Goal: Task Accomplishment & Management: Complete application form

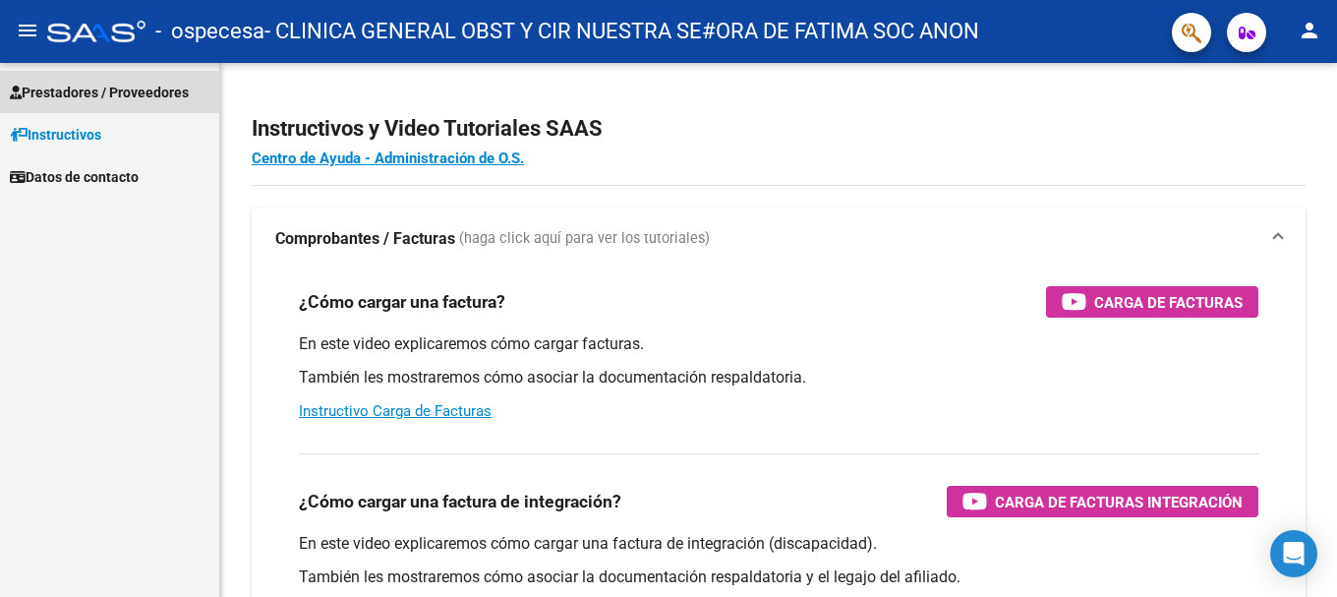
click at [53, 87] on span "Prestadores / Proveedores" at bounding box center [99, 93] width 179 height 22
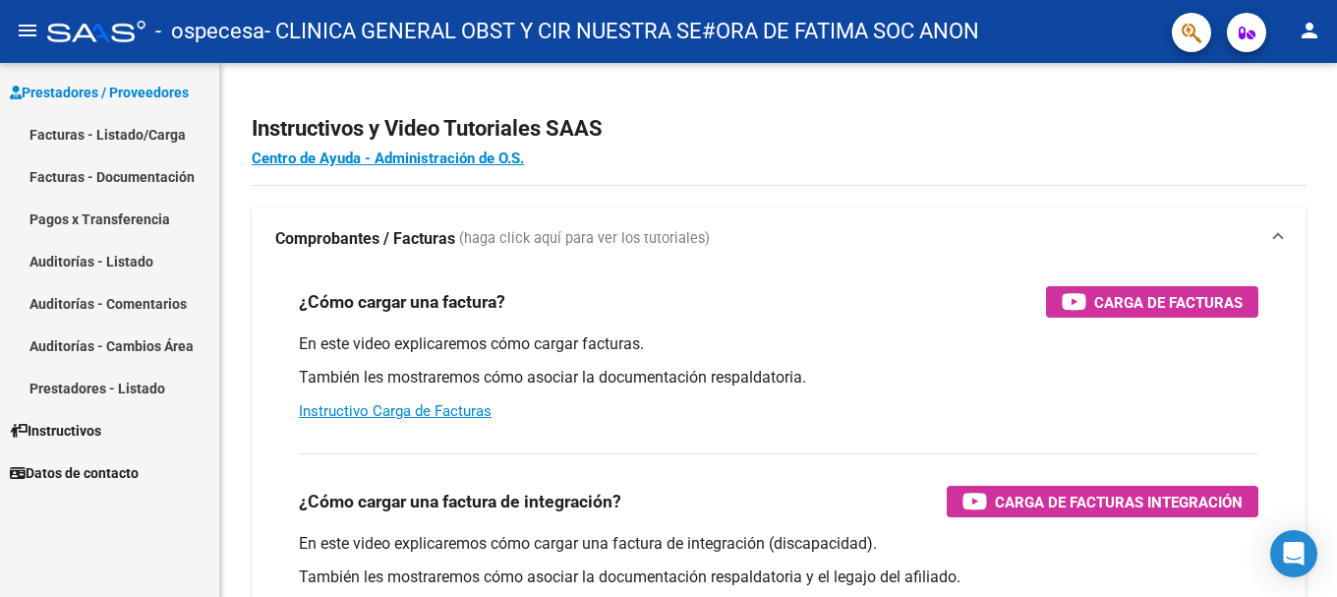
click at [108, 132] on link "Facturas - Listado/Carga" at bounding box center [109, 134] width 219 height 42
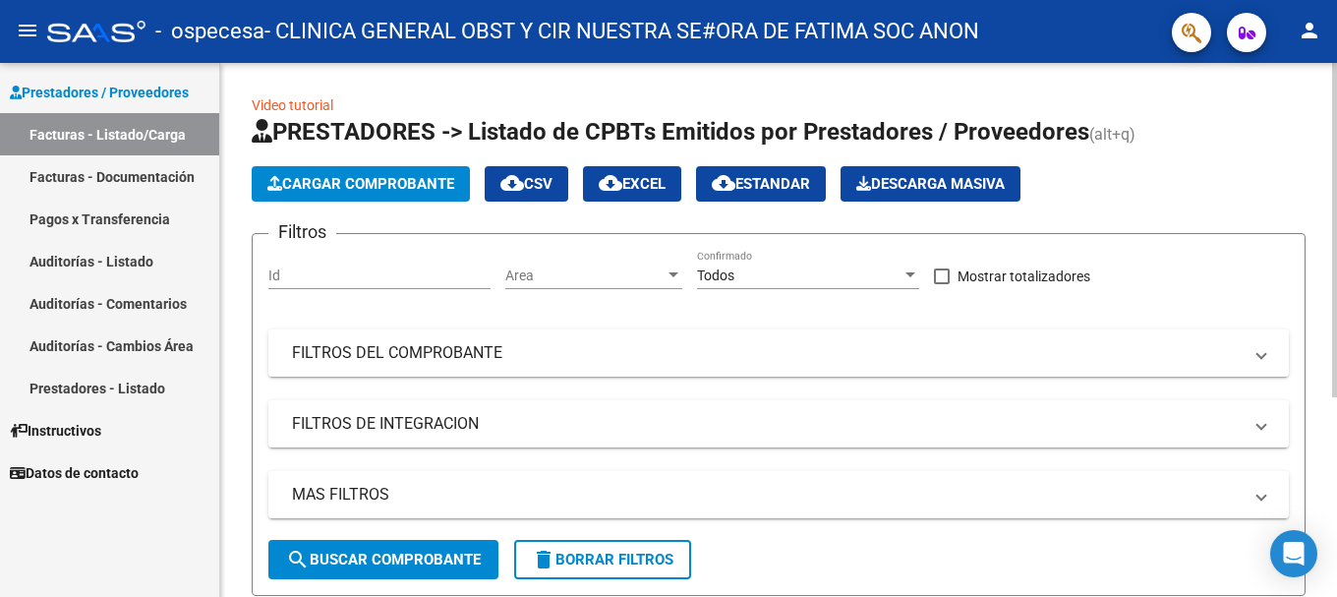
click at [364, 185] on span "Cargar Comprobante" at bounding box center [360, 184] width 187 height 18
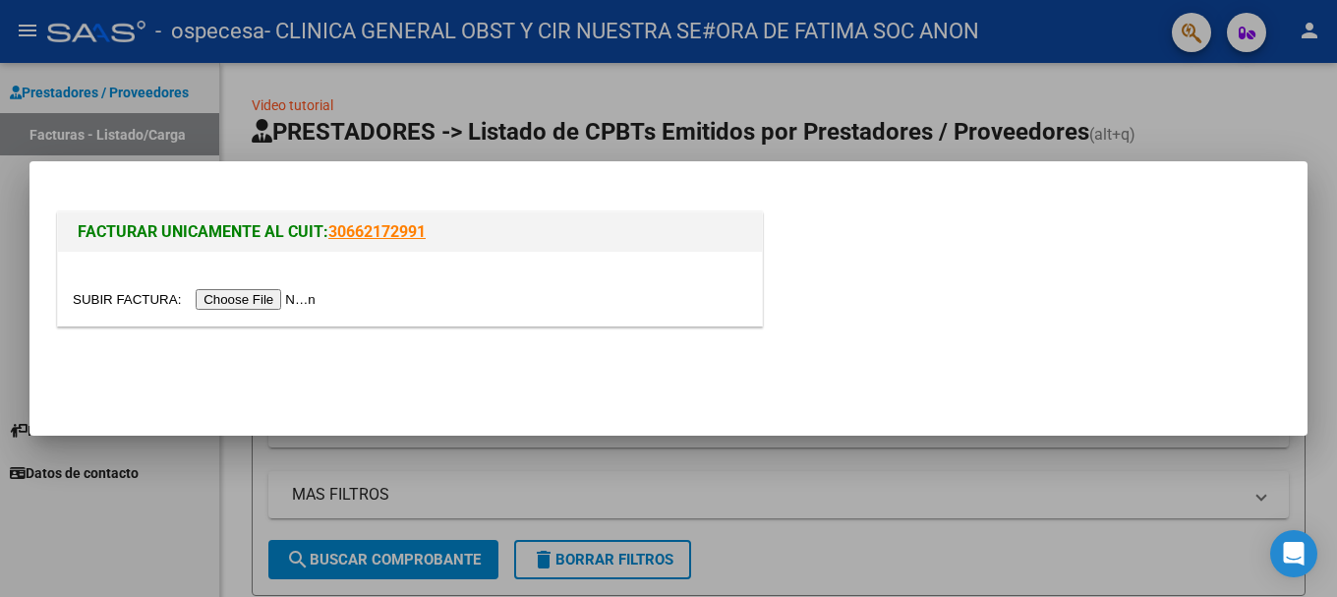
click at [1219, 131] on div at bounding box center [668, 298] width 1337 height 597
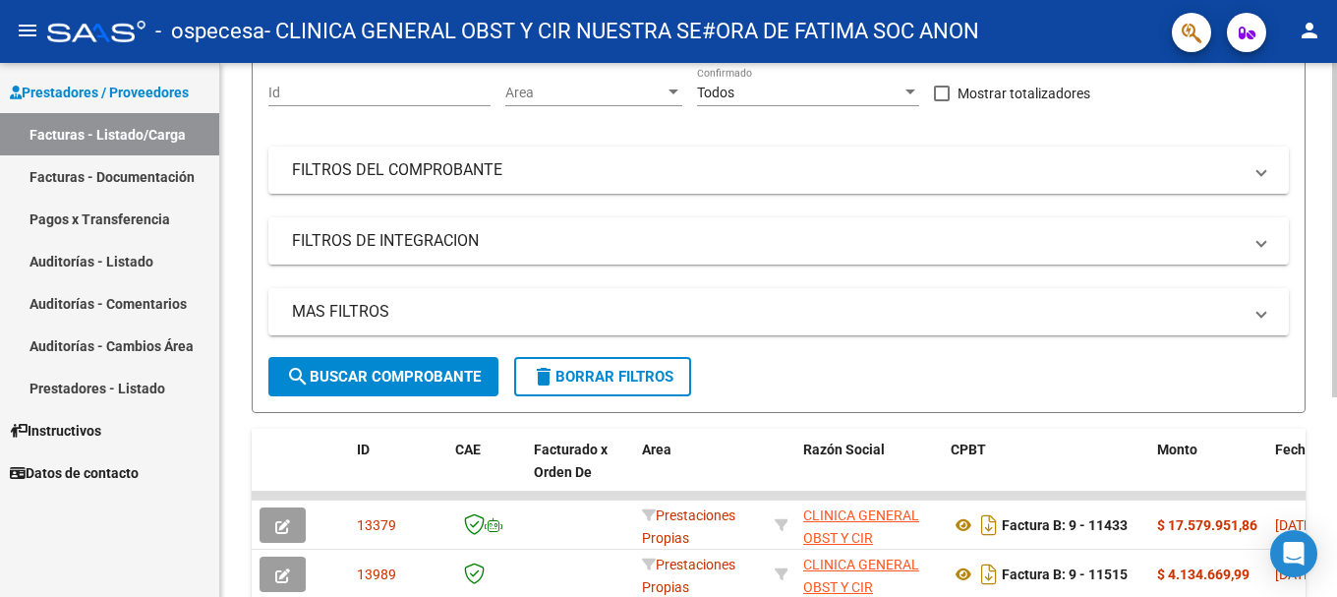
scroll to position [197, 0]
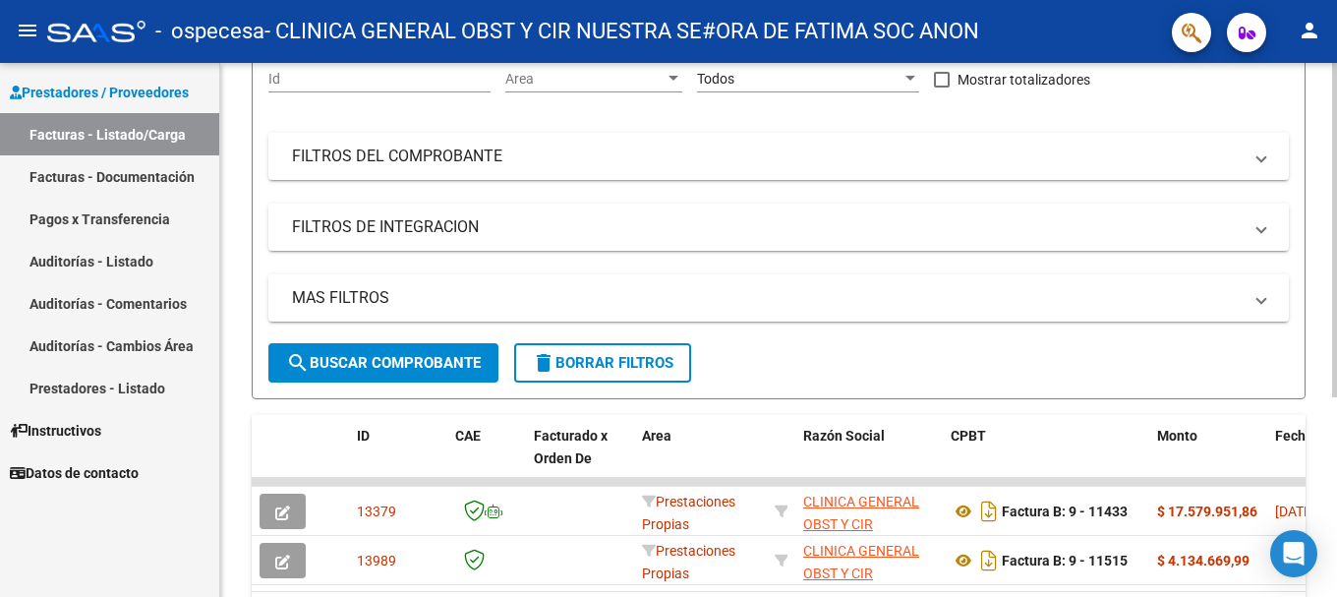
click at [461, 361] on span "search Buscar Comprobante" at bounding box center [383, 363] width 195 height 18
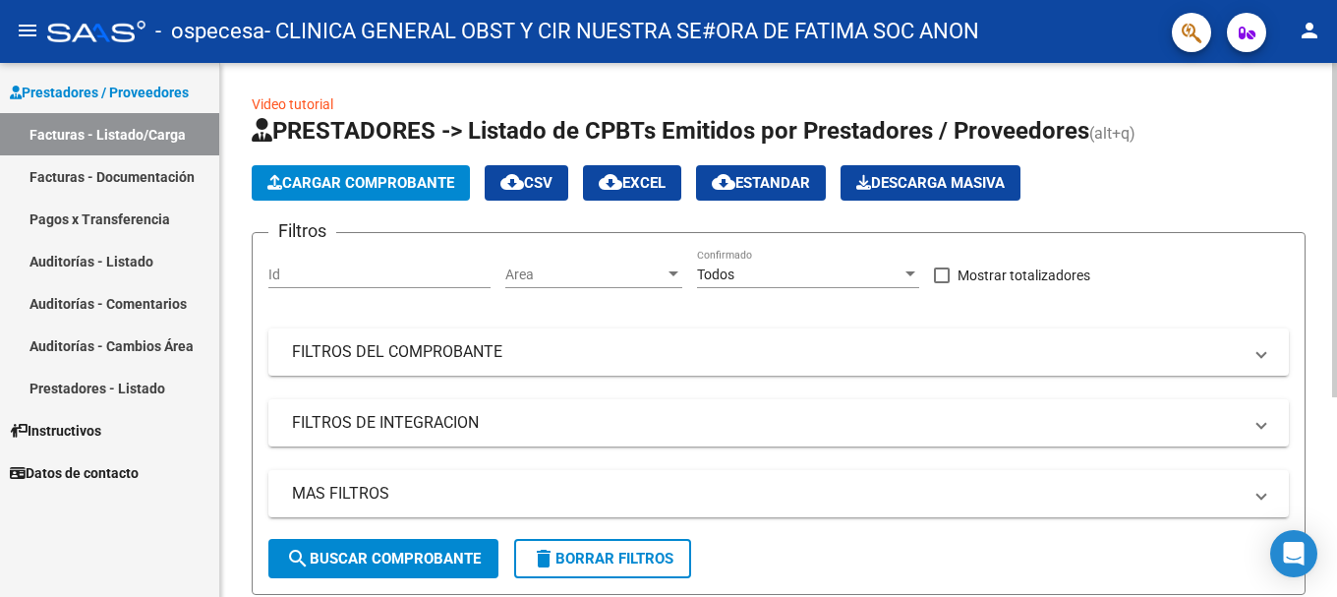
scroll to position [0, 0]
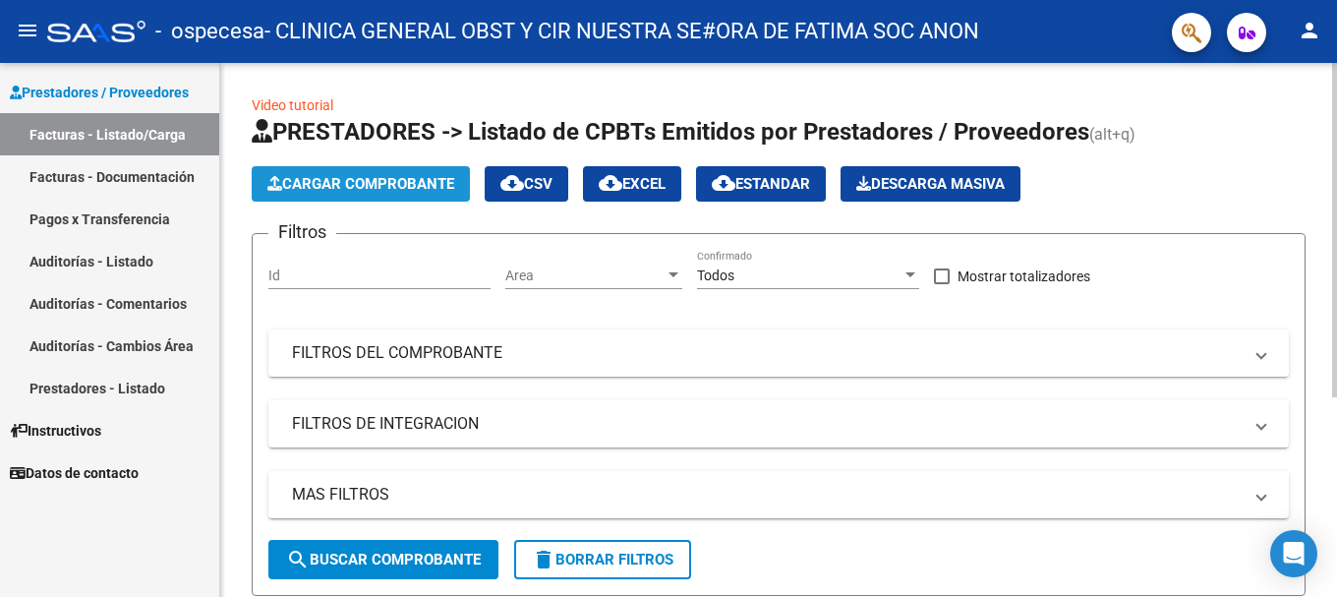
click at [417, 180] on span "Cargar Comprobante" at bounding box center [360, 184] width 187 height 18
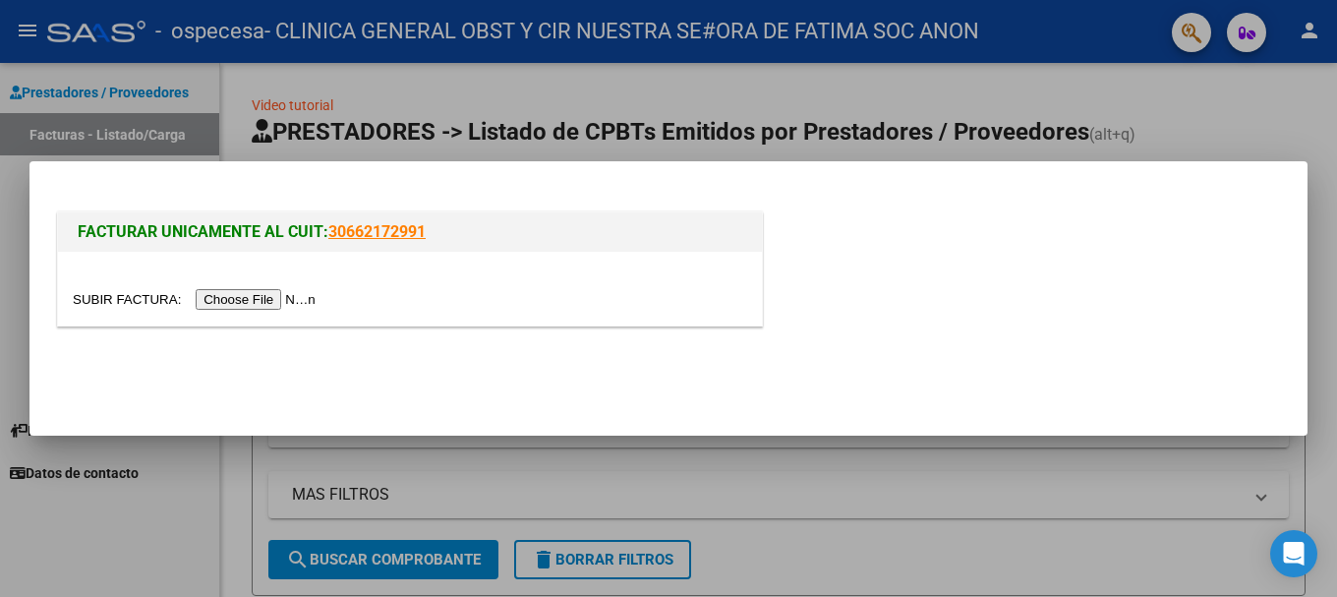
click at [290, 300] on input "file" at bounding box center [197, 299] width 249 height 21
